Goal: Navigation & Orientation: Find specific page/section

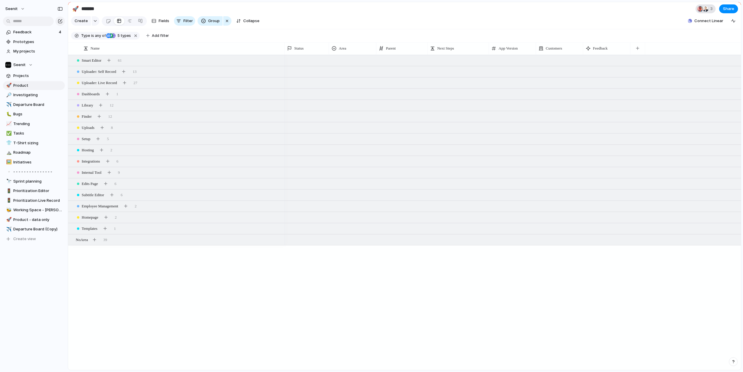
click at [711, 9] on span "3" at bounding box center [712, 9] width 4 height 6
drag, startPoint x: 648, startPoint y: 19, endPoint x: 679, endPoint y: 10, distance: 32.3
click at [649, 19] on div "Seen by [PERSON_NAME] [PERSON_NAME]" at bounding box center [371, 186] width 743 height 372
click at [706, 9] on div at bounding box center [705, 9] width 6 height 6
click at [706, 9] on div "Seen by [PERSON_NAME] [PERSON_NAME]" at bounding box center [371, 186] width 743 height 372
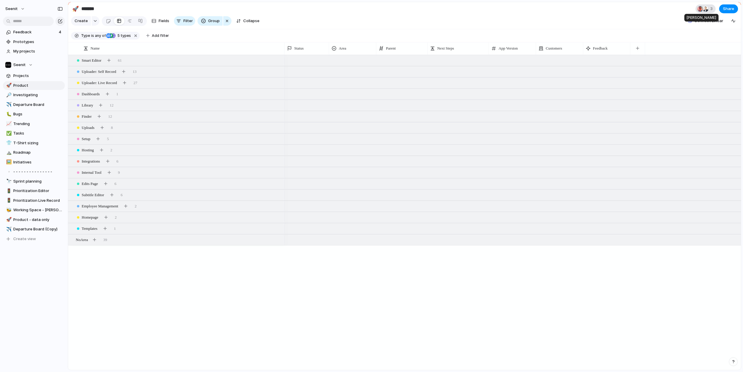
click at [700, 9] on div at bounding box center [700, 9] width 6 height 6
click at [700, 9] on div "Seen by [PERSON_NAME] [PERSON_NAME]" at bounding box center [371, 186] width 743 height 372
click at [25, 114] on span "Bugs" at bounding box center [38, 114] width 50 height 6
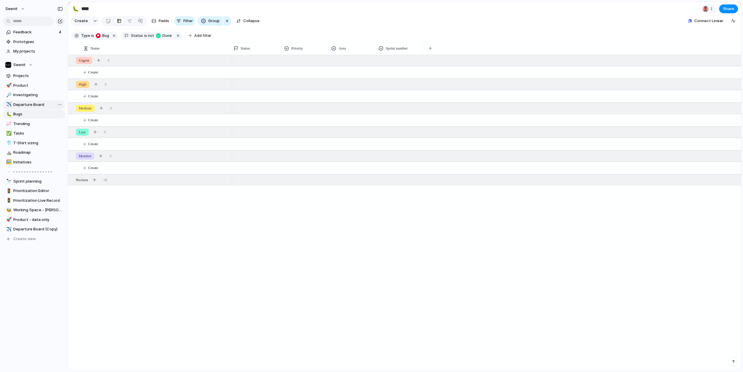
click at [29, 103] on span "Departure Board" at bounding box center [38, 105] width 50 height 6
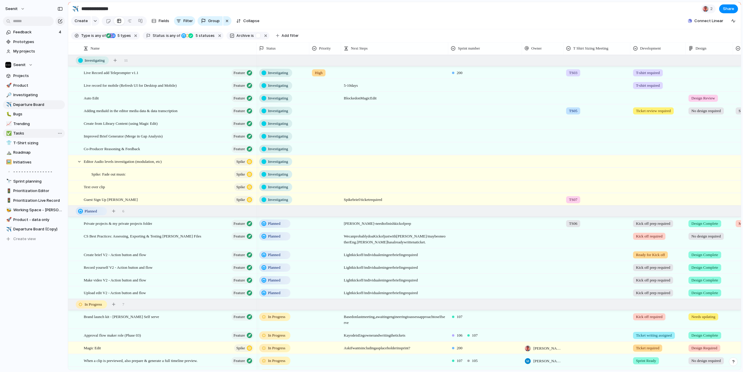
click at [22, 133] on span "Tasks" at bounding box center [38, 133] width 50 height 6
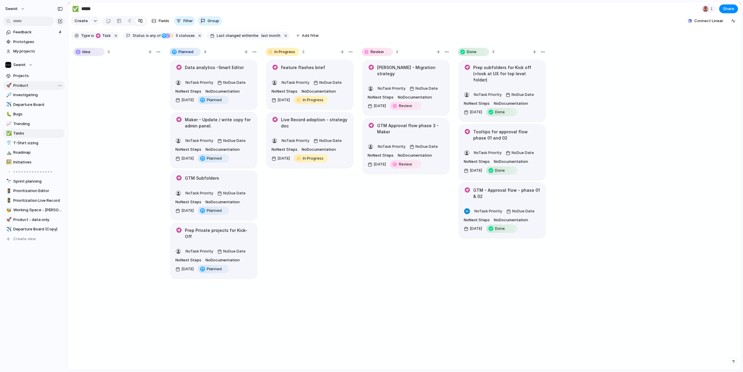
click at [27, 85] on span "Product" at bounding box center [38, 86] width 50 height 6
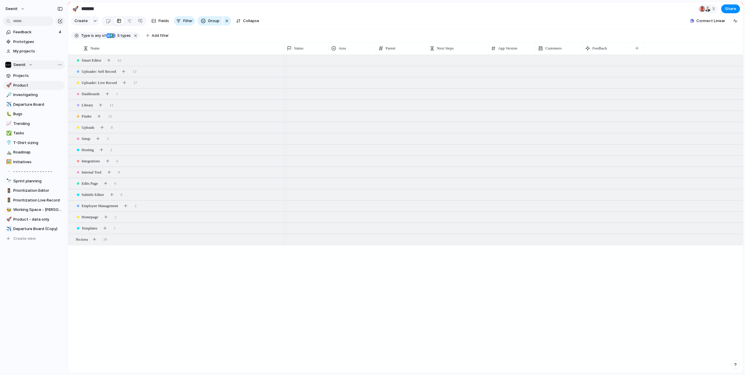
click at [19, 64] on span "Seenit" at bounding box center [19, 65] width 12 height 6
click at [19, 64] on div "Seenit Create new team" at bounding box center [372, 187] width 745 height 375
click at [36, 280] on div "Feedback 4 Prototypes My projects Seenit Projects 🚀 Product 🔎 Investigating ✈️ …" at bounding box center [34, 145] width 68 height 291
click at [20, 102] on span "Departure Board" at bounding box center [38, 105] width 50 height 6
type input "**********"
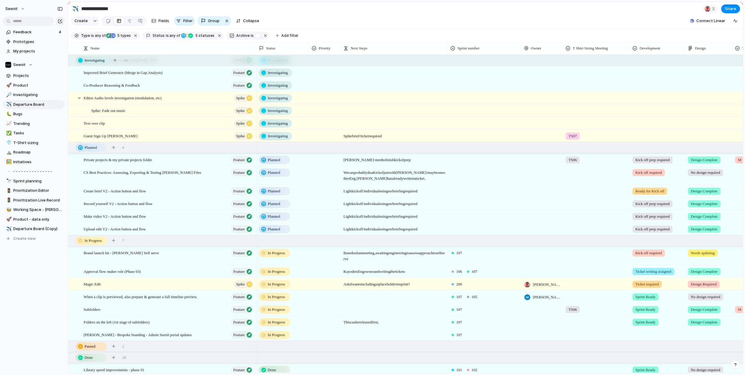
scroll to position [66, 0]
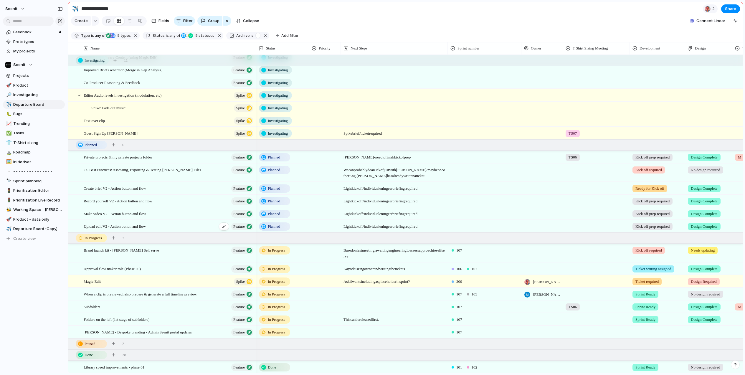
click at [166, 228] on div "Upload edit V2 - Action button and flow Feature" at bounding box center [169, 226] width 171 height 12
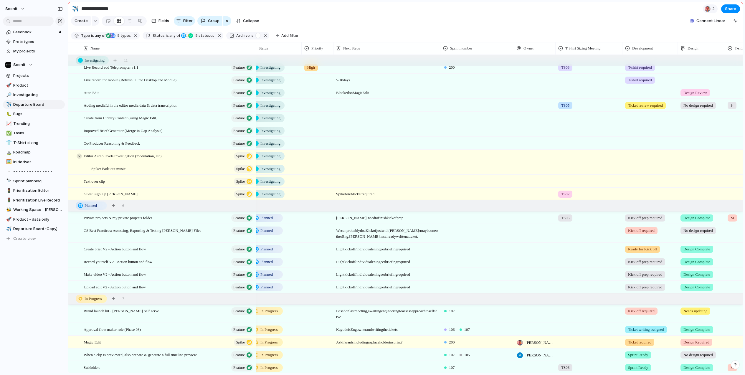
scroll to position [0, 9]
click at [79, 156] on div at bounding box center [79, 156] width 5 height 5
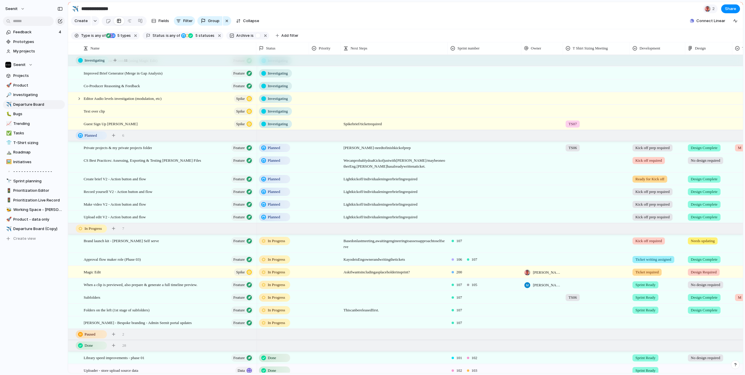
scroll to position [46, 0]
